Goal: Task Accomplishment & Management: Manage account settings

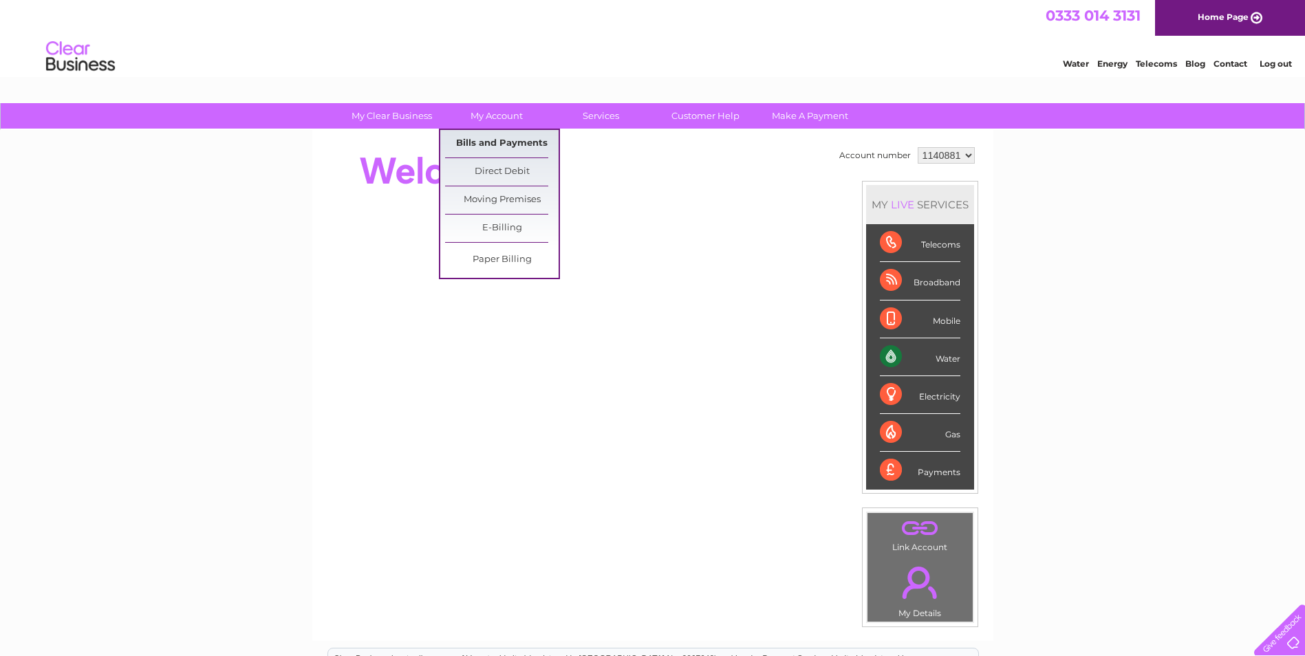
click at [512, 140] on link "Bills and Payments" at bounding box center [501, 144] width 113 height 28
click at [516, 232] on link "E-Billing" at bounding box center [501, 229] width 113 height 28
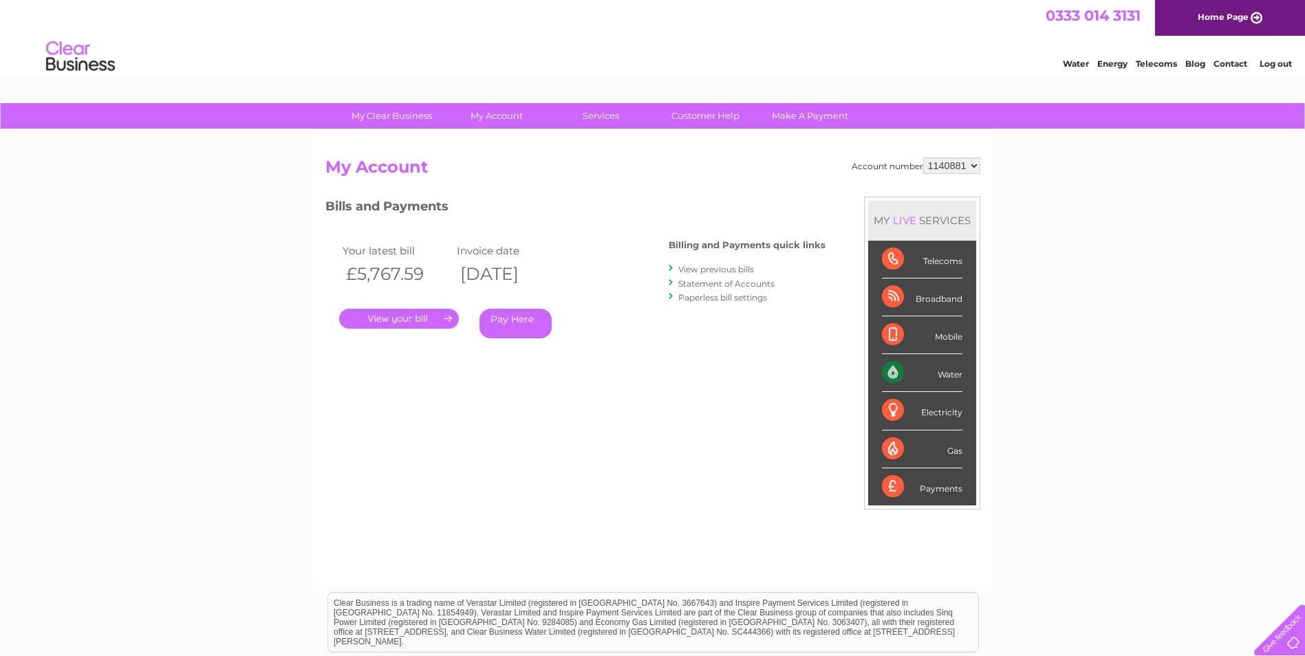
click at [415, 322] on link "." at bounding box center [399, 319] width 120 height 20
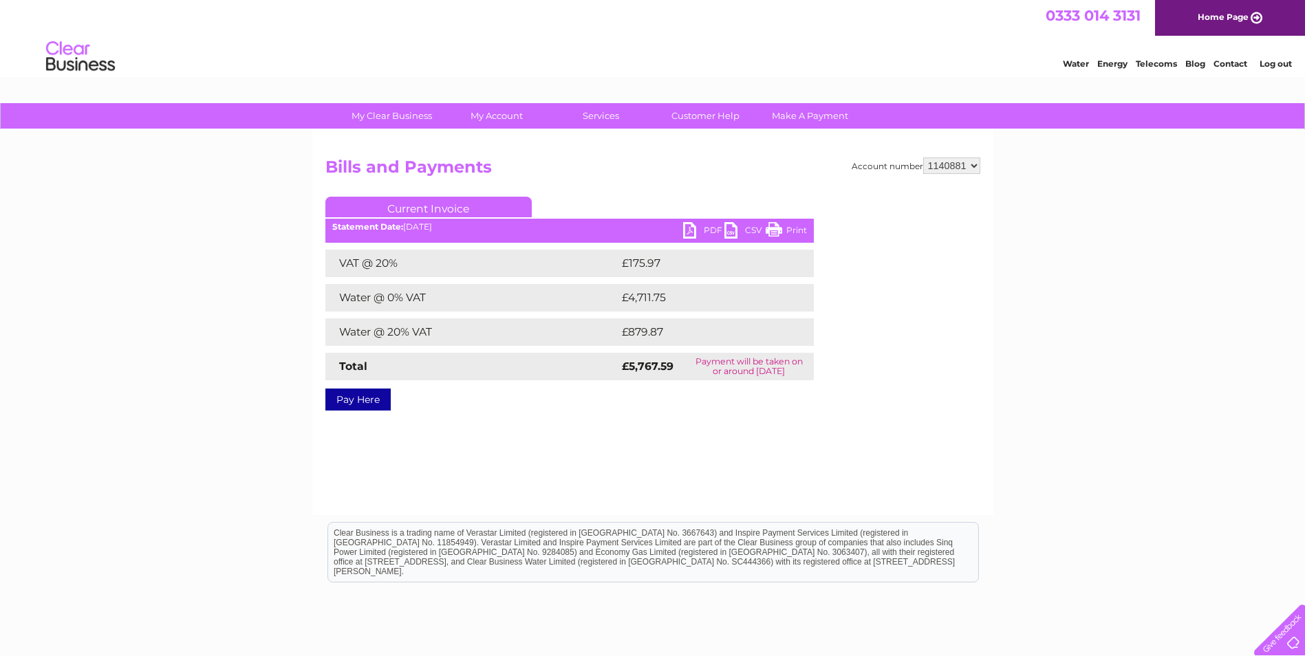
click at [697, 232] on link "PDF" at bounding box center [703, 232] width 41 height 20
